Goal: Information Seeking & Learning: Compare options

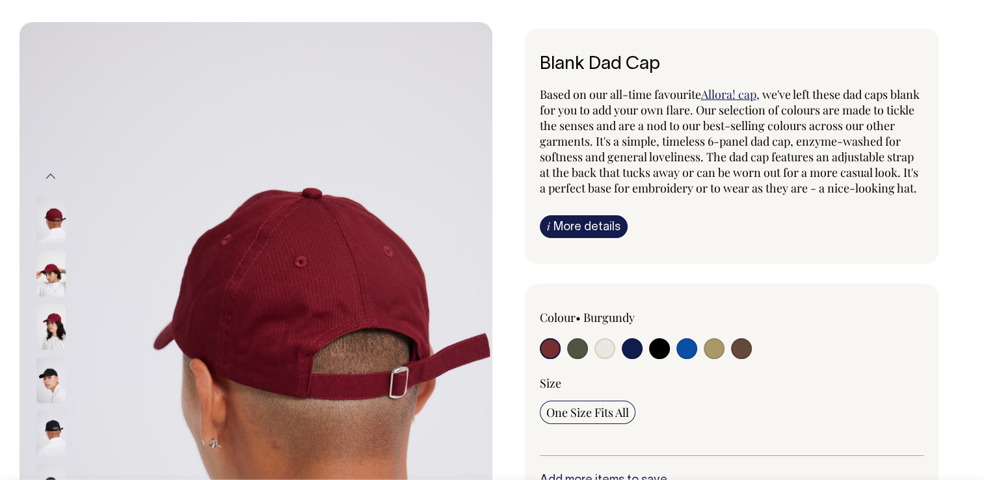
scroll to position [65, 0]
click at [711, 358] on input "radio" at bounding box center [714, 348] width 21 height 21
radio input "true"
select select "Washed Khaki"
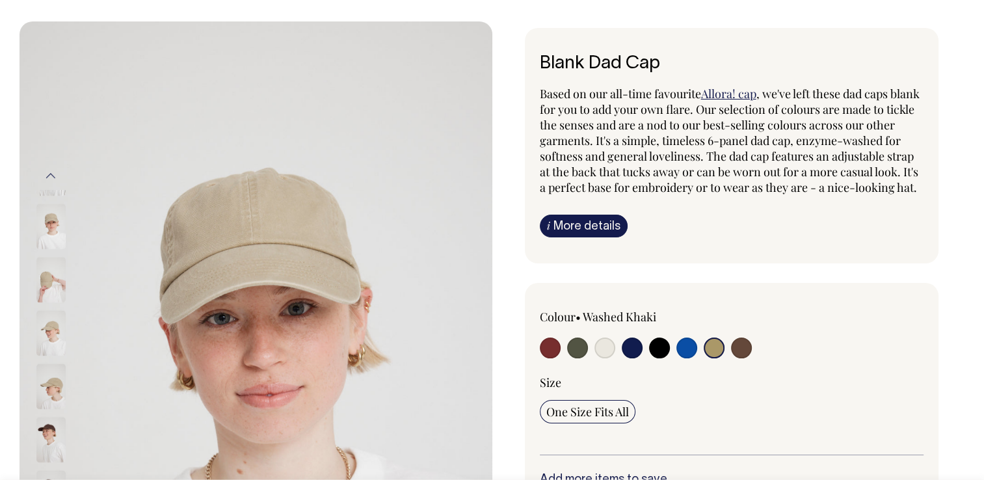
click at [663, 358] on input "radio" at bounding box center [659, 348] width 21 height 21
radio input "true"
select select "Black"
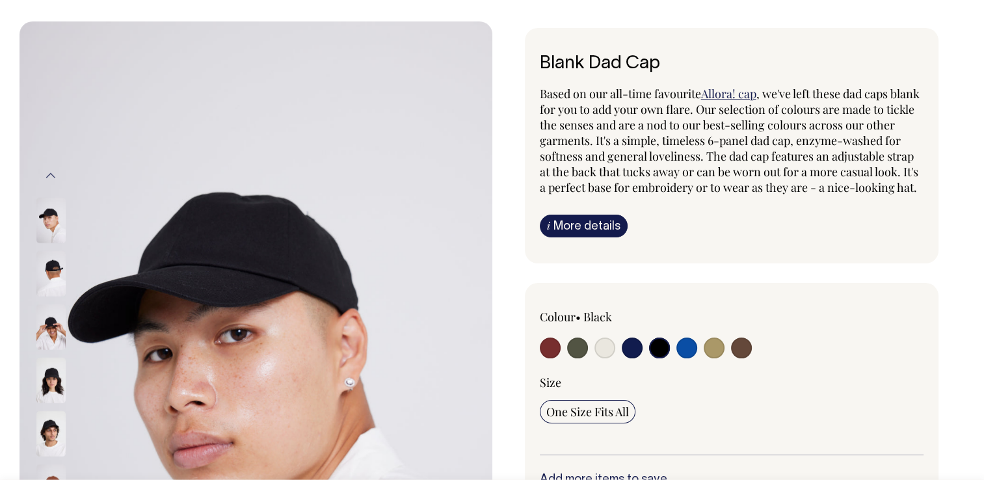
click at [551, 358] on input "radio" at bounding box center [550, 348] width 21 height 21
radio input "true"
select select "Burgundy"
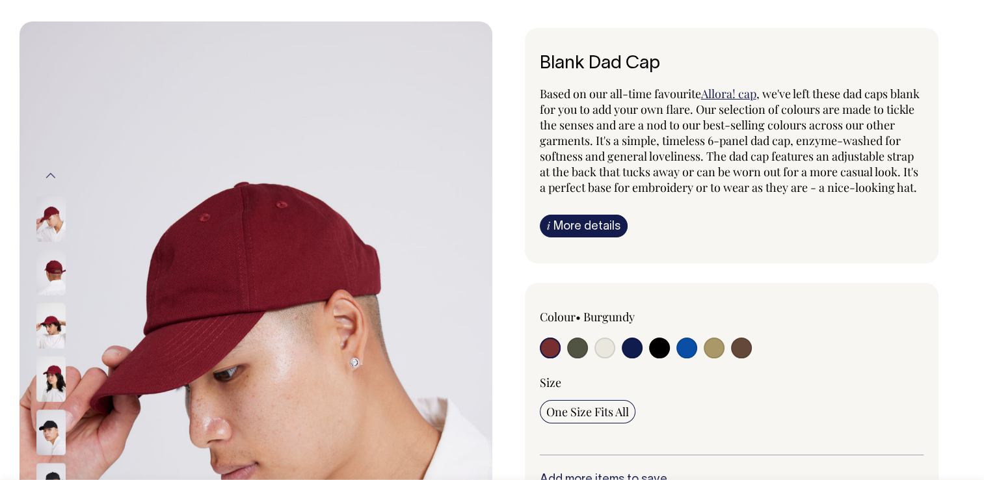
click at [747, 358] on input "radio" at bounding box center [741, 348] width 21 height 21
radio input "true"
select select "Espresso"
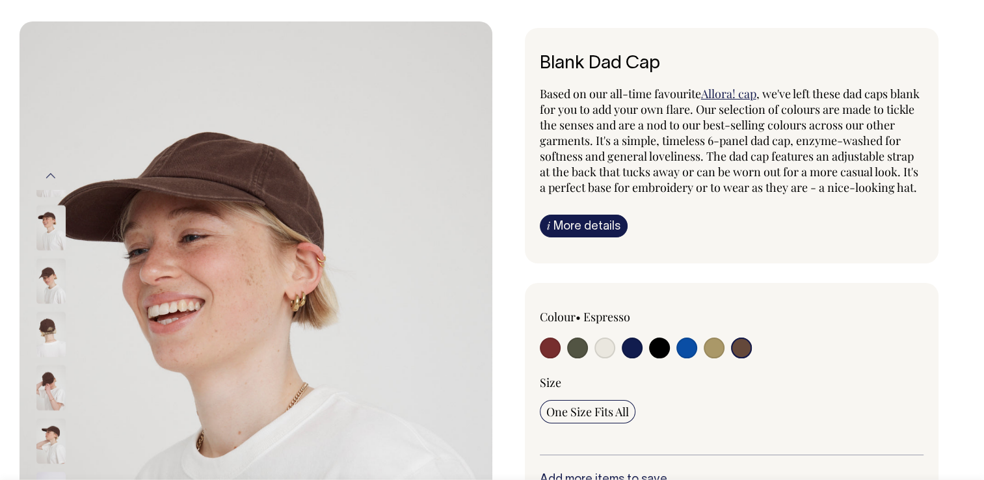
click at [713, 358] on input "radio" at bounding box center [714, 348] width 21 height 21
radio input "true"
select select "Washed Khaki"
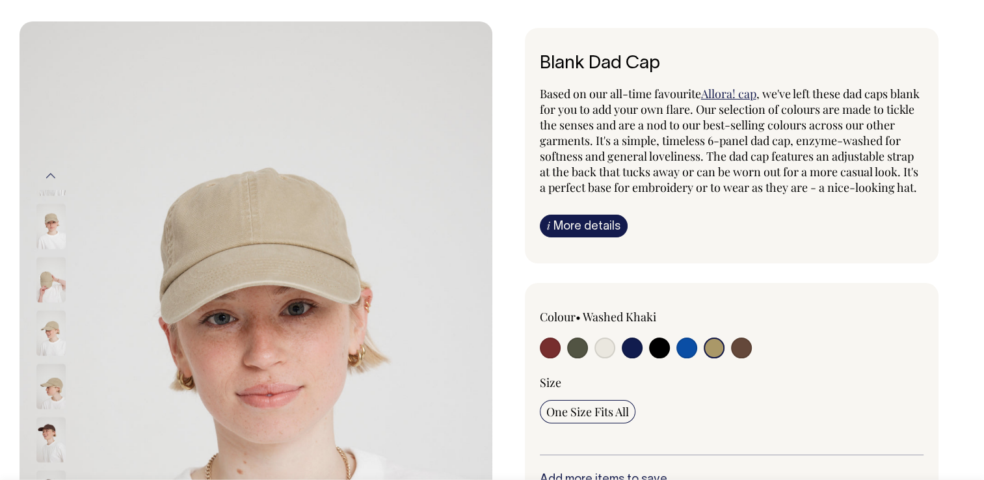
click at [653, 358] on input "radio" at bounding box center [659, 348] width 21 height 21
radio input "true"
select select "Black"
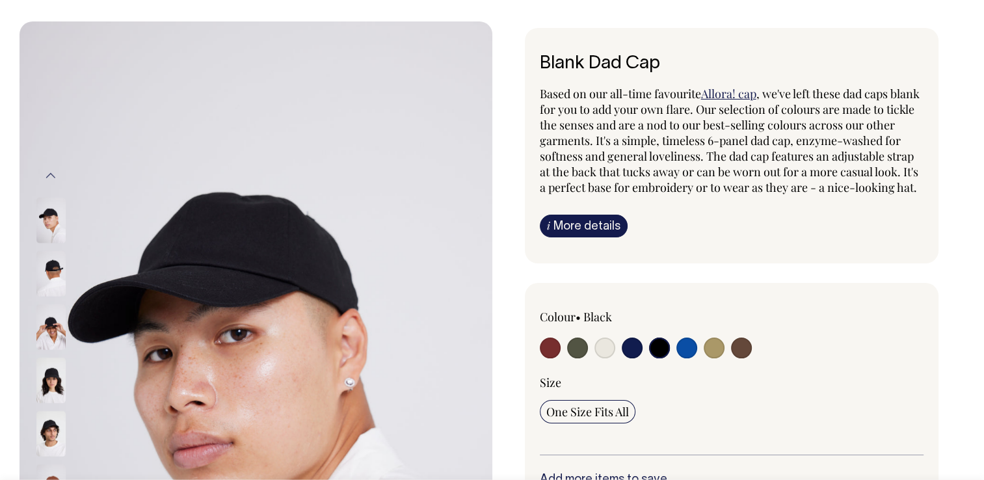
click at [551, 357] on input "radio" at bounding box center [550, 348] width 21 height 21
radio input "true"
select select "Burgundy"
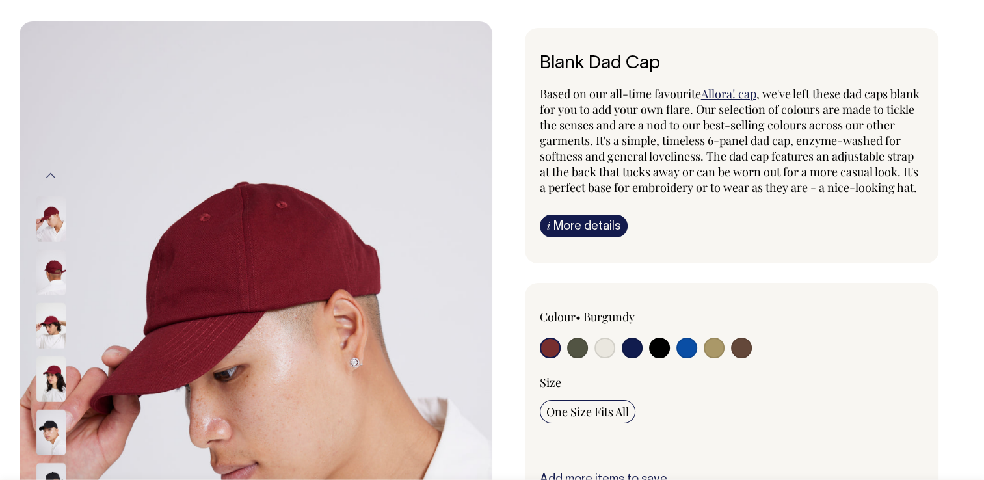
click at [572, 358] on input "radio" at bounding box center [577, 348] width 21 height 21
radio input "true"
select select "Olive"
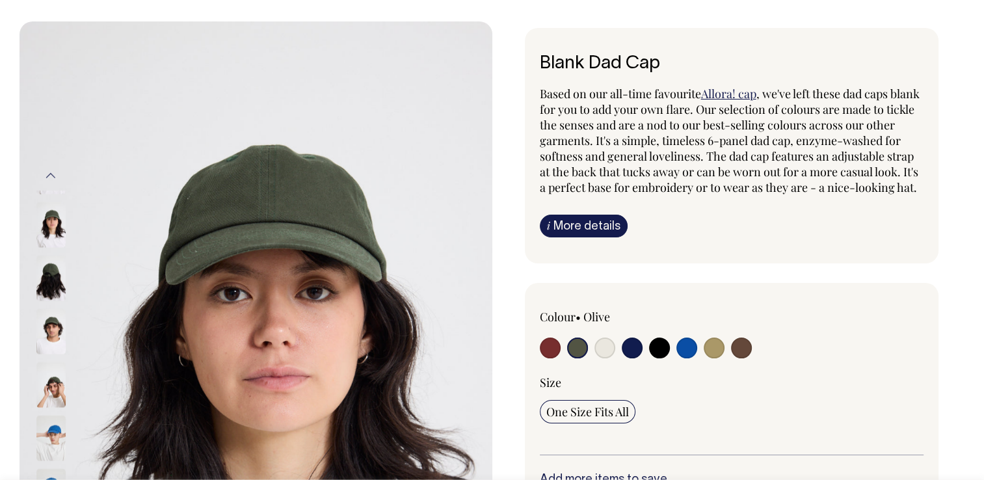
click at [659, 358] on input "radio" at bounding box center [659, 348] width 21 height 21
radio input "true"
select select "Black"
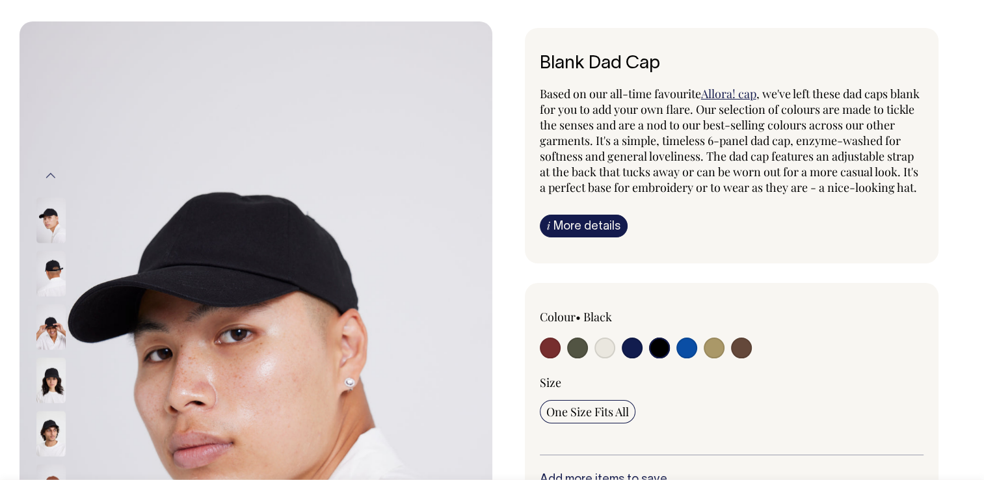
click at [718, 358] on input "radio" at bounding box center [714, 348] width 21 height 21
radio input "true"
select select "Washed Khaki"
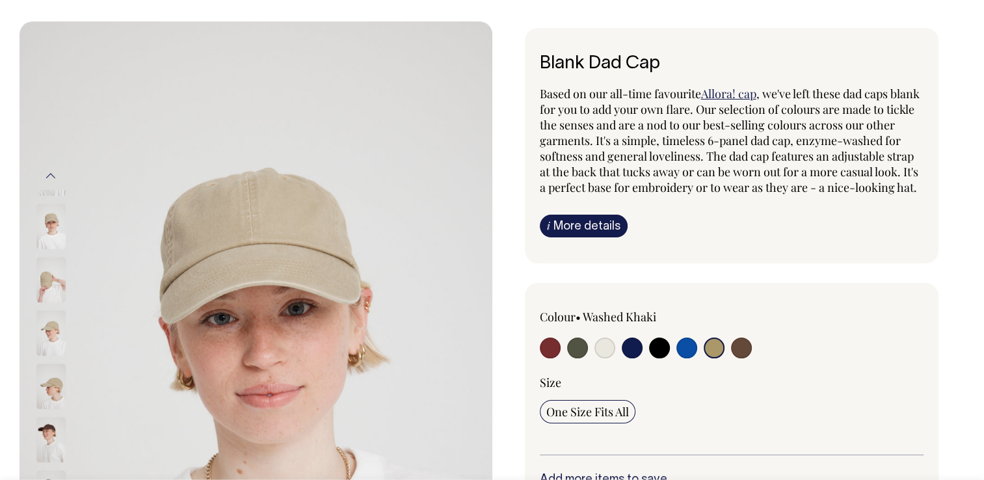
scroll to position [65, 0]
click at [656, 358] on input "radio" at bounding box center [659, 348] width 21 height 21
radio input "true"
select select "Black"
